Goal: Find contact information: Obtain details needed to contact an individual or organization

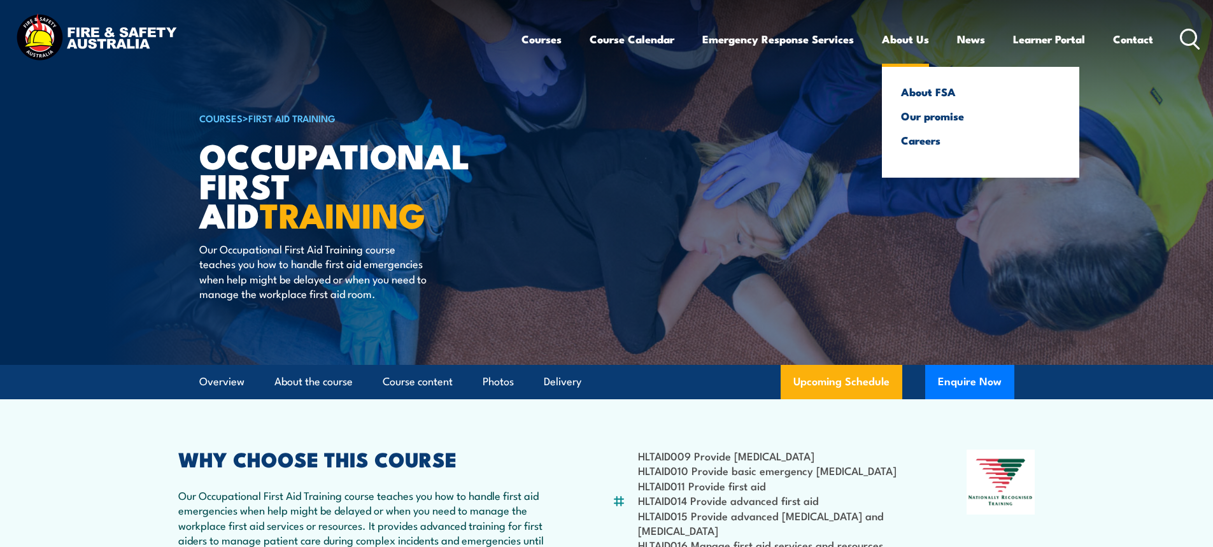
click at [909, 39] on link "About Us" at bounding box center [905, 39] width 47 height 34
